Goal: Find specific page/section: Find specific page/section

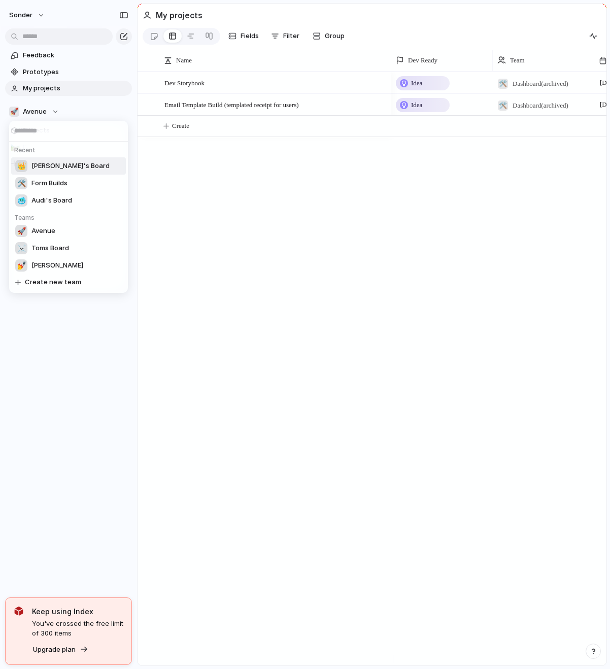
click at [45, 168] on span "[PERSON_NAME]'s Board" at bounding box center [70, 166] width 78 height 10
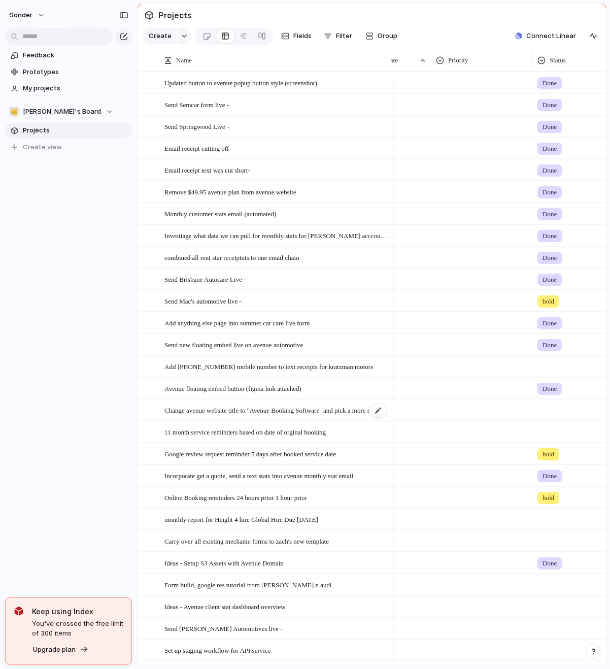
click at [313, 415] on span "Change avenue website title to ''Avenue Booking Software'' and pick a more rele…" at bounding box center [276, 410] width 223 height 12
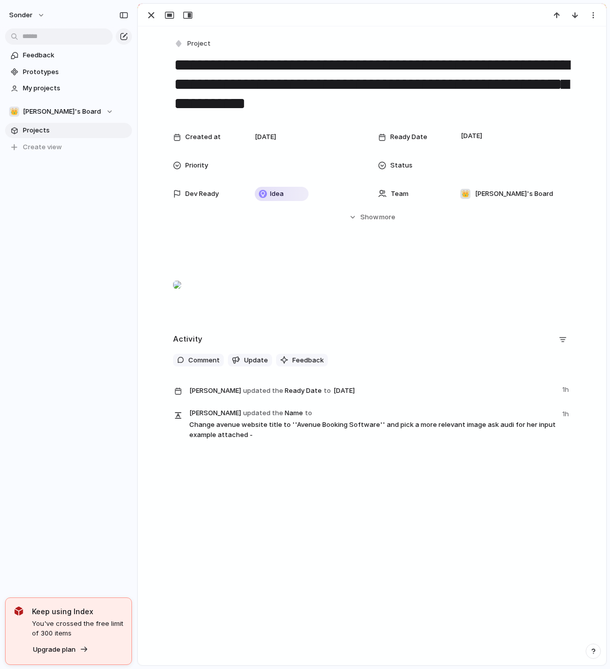
click at [181, 295] on div at bounding box center [177, 285] width 8 height 20
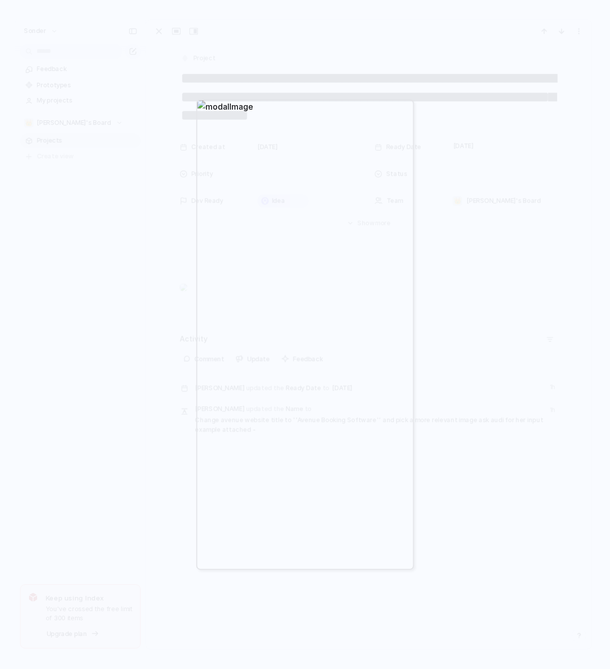
click at [464, 274] on div at bounding box center [305, 334] width 610 height 669
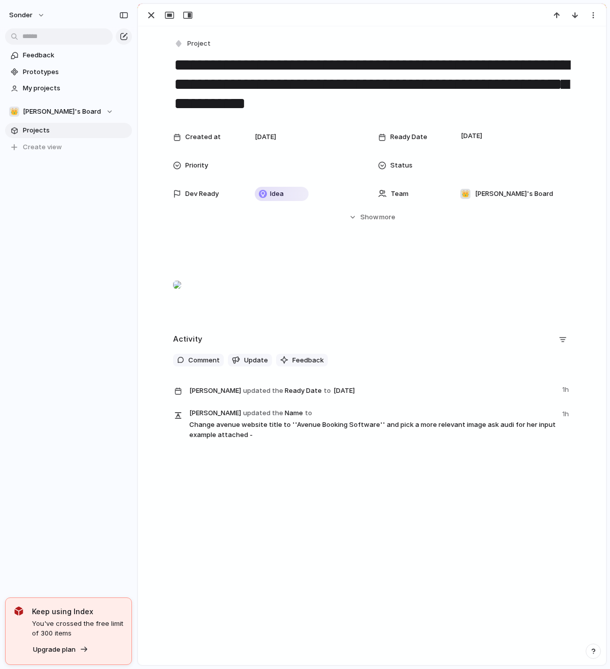
click at [176, 295] on div at bounding box center [177, 285] width 8 height 20
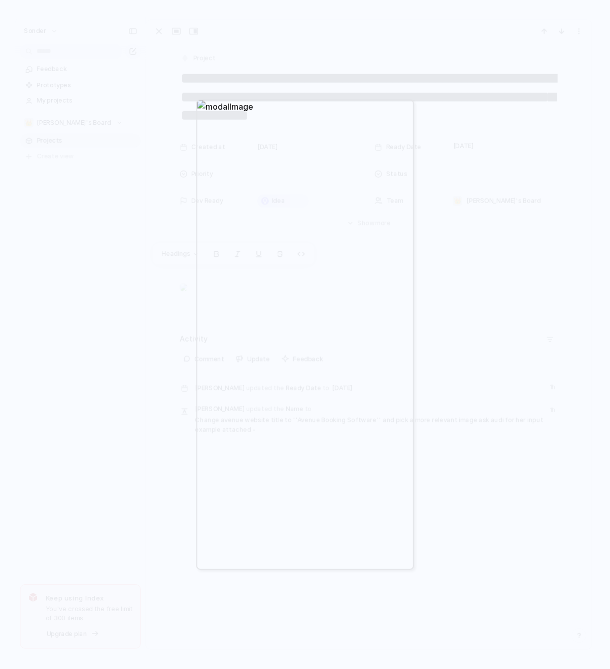
click at [472, 101] on div at bounding box center [305, 334] width 610 height 669
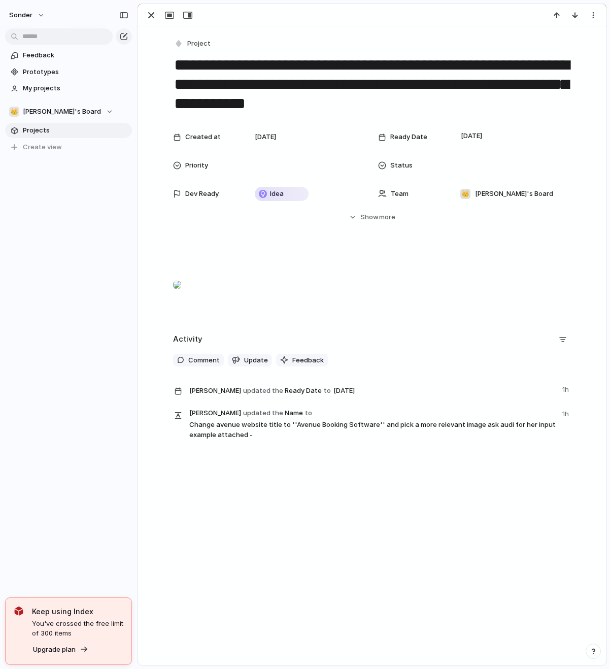
click at [181, 295] on div at bounding box center [177, 285] width 8 height 20
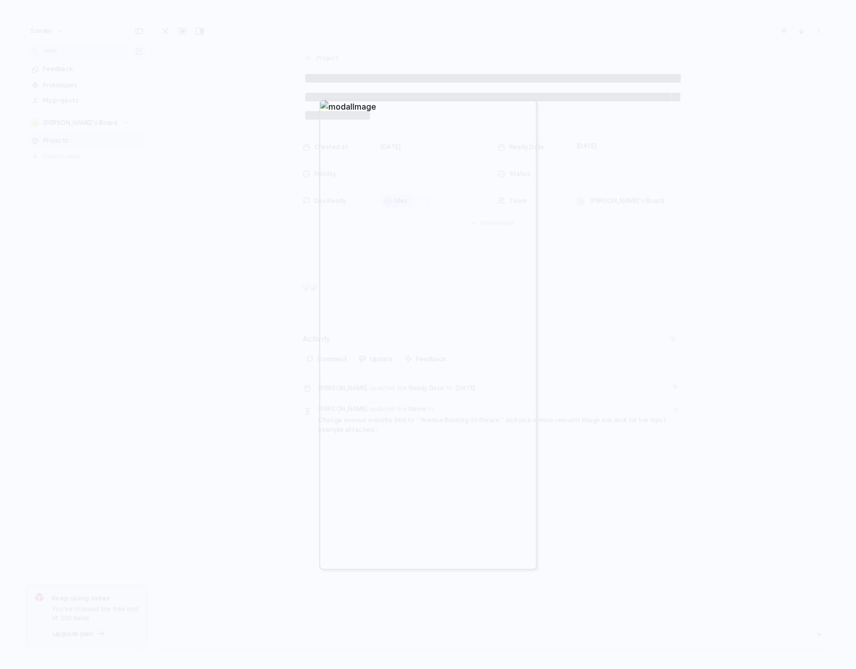
click at [260, 170] on div at bounding box center [428, 334] width 856 height 669
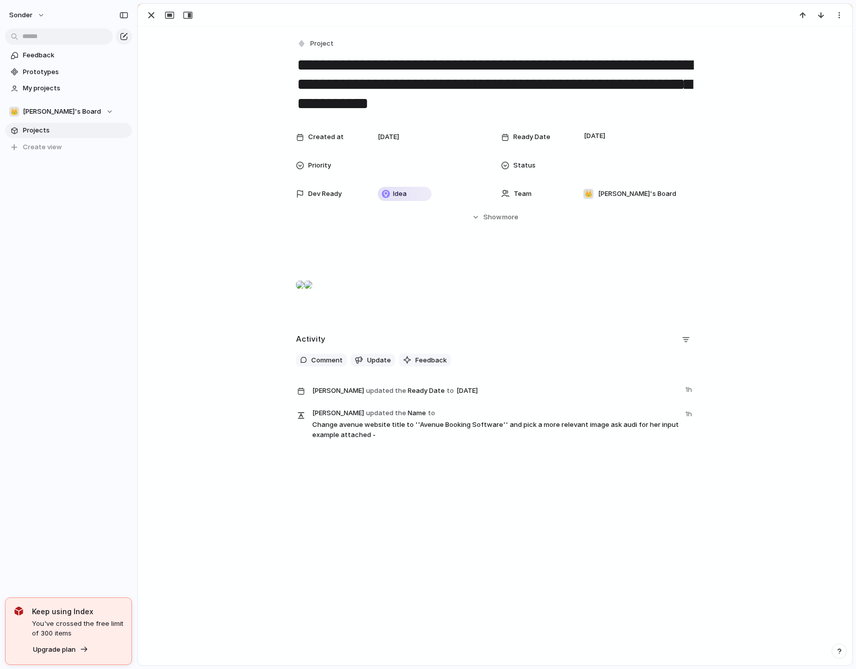
click at [304, 295] on div at bounding box center [300, 285] width 8 height 20
